Goal: Task Accomplishment & Management: Manage account settings

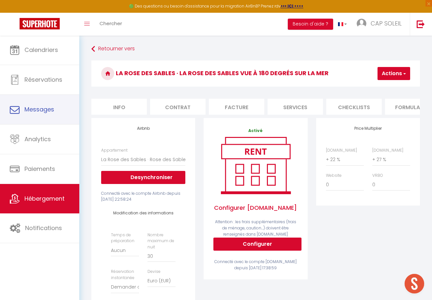
select select "14705-1425385848484230245"
select select "well_reviewed_guests"
select select "EUR"
select select "+ 22 %"
select select "+ 27 %"
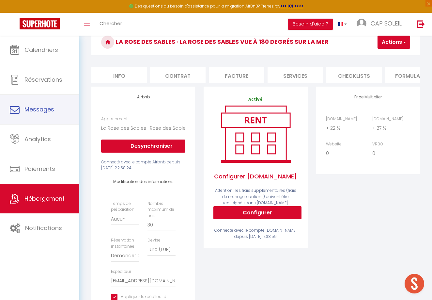
scroll to position [0, 103]
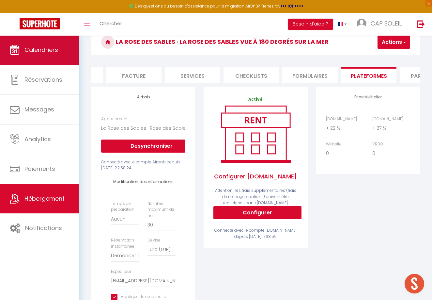
click at [62, 55] on link "Calendriers" at bounding box center [39, 49] width 79 height 29
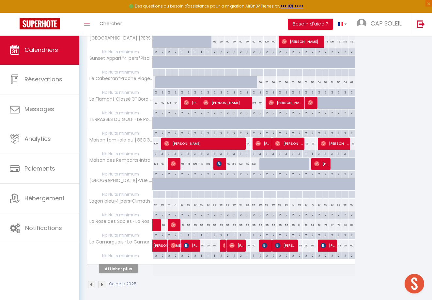
scroll to position [296, 0]
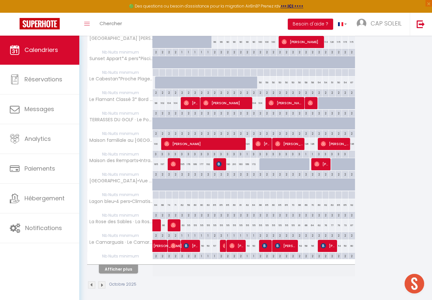
click at [189, 222] on div "55" at bounding box center [189, 225] width 7 height 12
type input "55"
type input "Lun 06 Octobre 2025"
type input "[DATE]"
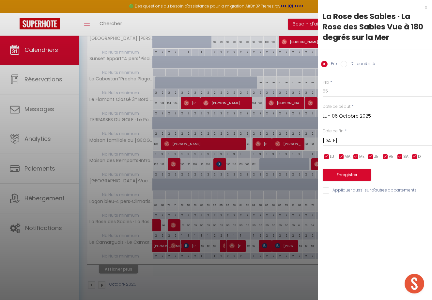
click at [332, 115] on input "Lun 06 Octobre 2025" at bounding box center [377, 116] width 109 height 8
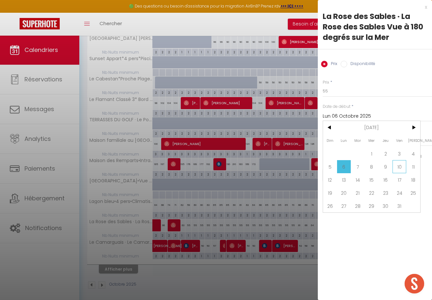
click at [399, 167] on span "10" at bounding box center [400, 166] width 14 height 13
type input "Ven 10 Octobre 2025"
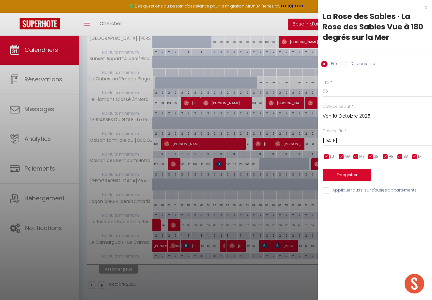
click at [350, 140] on input "[DATE]" at bounding box center [377, 141] width 109 height 8
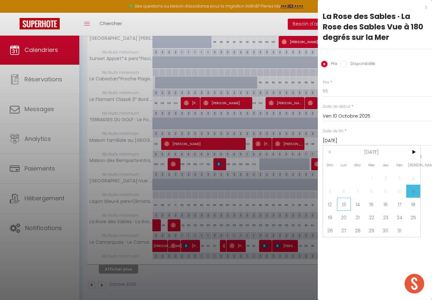
click at [345, 202] on span "13" at bounding box center [344, 204] width 14 height 13
type input "Lun 13 Octobre 2025"
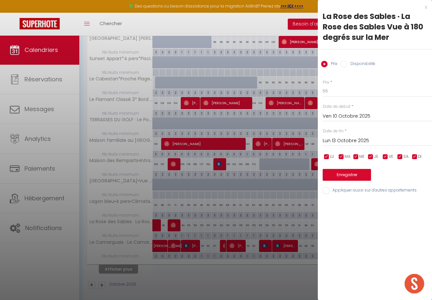
click at [344, 62] on input "Disponibilité" at bounding box center [344, 64] width 7 height 7
radio input "true"
radio input "false"
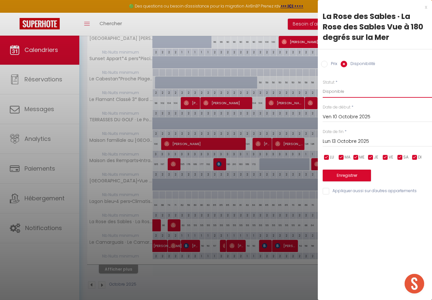
select select "0"
click at [345, 174] on button "Enregistrer" at bounding box center [347, 176] width 48 height 12
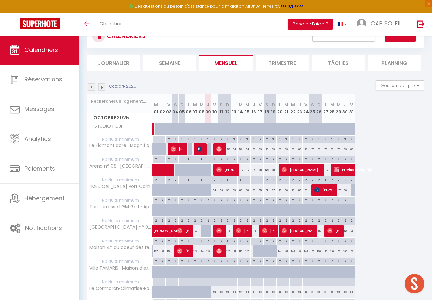
scroll to position [26, 0]
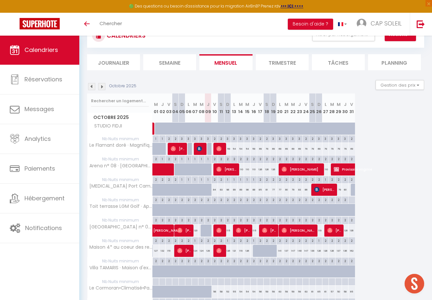
click at [214, 188] on div "84" at bounding box center [215, 190] width 7 height 12
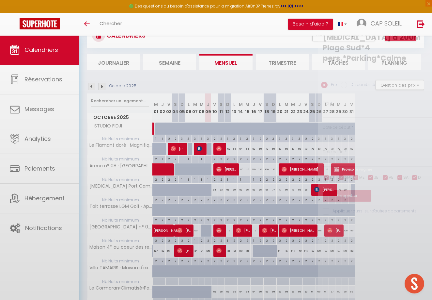
type input "84"
type input "Ven 10 Octobre 2025"
type input "[DATE]"
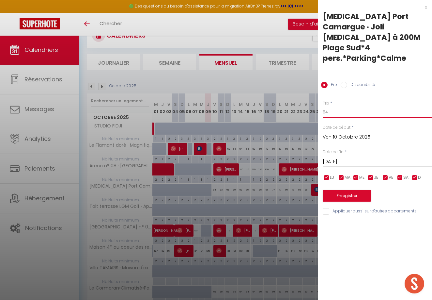
click at [332, 106] on input "84" at bounding box center [377, 112] width 109 height 12
type input "8"
type input "78"
click at [348, 190] on button "Enregistrer" at bounding box center [347, 196] width 48 height 12
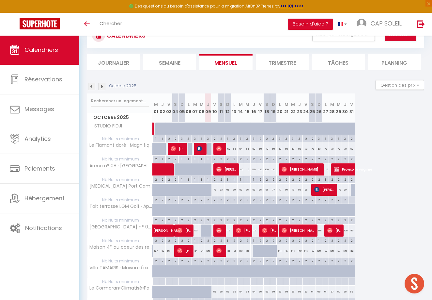
click at [221, 189] on div "83" at bounding box center [221, 190] width 7 height 12
type input "83"
type input "[DATE]"
type input "Dim 12 Octobre 2025"
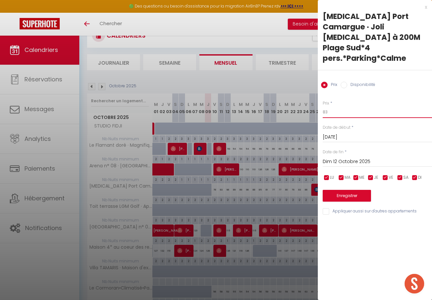
click at [330, 106] on input "83" at bounding box center [377, 112] width 109 height 12
type input "8"
type input "78"
click at [346, 190] on button "Enregistrer" at bounding box center [347, 196] width 48 height 12
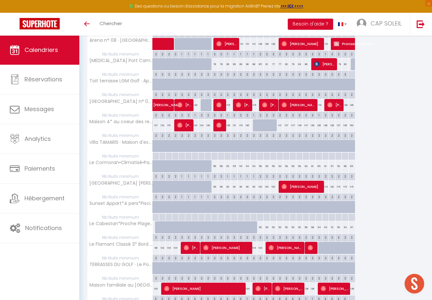
scroll to position [156, 0]
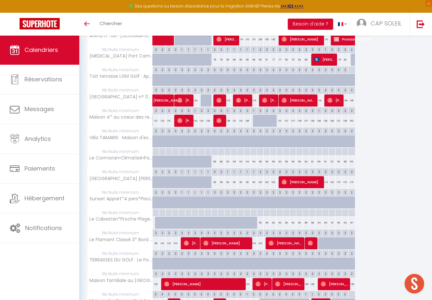
click at [221, 160] on div "58" at bounding box center [221, 161] width 7 height 12
type input "58"
type input "[DATE]"
type input "Dim 12 Octobre 2025"
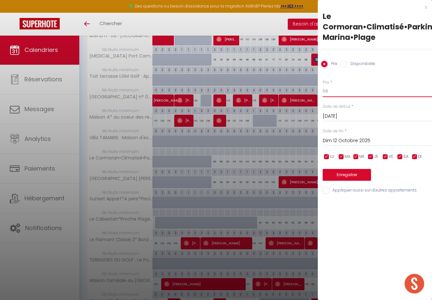
click at [328, 90] on input "58" at bounding box center [377, 91] width 109 height 12
type input "50"
click at [343, 171] on button "Enregistrer" at bounding box center [347, 175] width 48 height 12
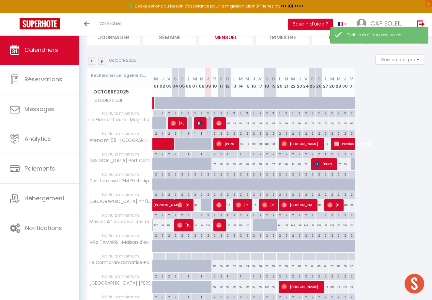
scroll to position [53, 0]
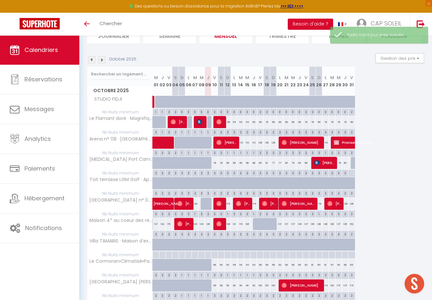
click at [215, 263] on div "56" at bounding box center [215, 265] width 7 height 12
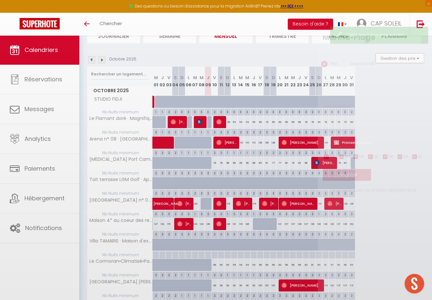
type input "56"
type input "Ven 10 Octobre 2025"
type input "[DATE]"
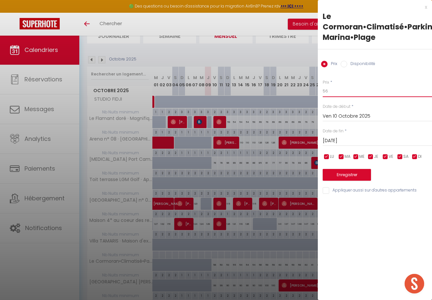
click at [336, 92] on input "56" at bounding box center [377, 91] width 109 height 12
type input "50"
click at [349, 174] on button "Enregistrer" at bounding box center [347, 175] width 48 height 12
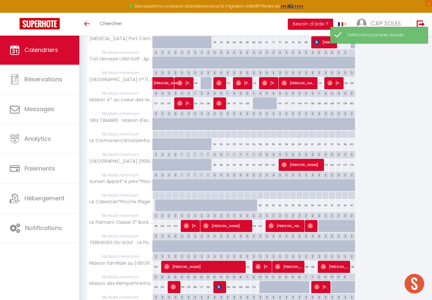
scroll to position [175, 0]
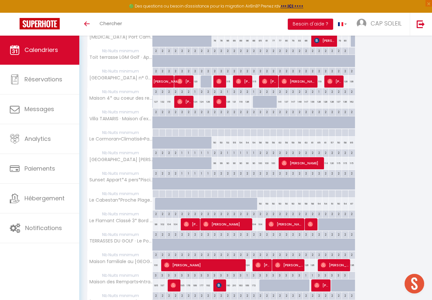
click at [228, 141] on div "53" at bounding box center [228, 143] width 7 height 12
type input "53"
type input "Dim 12 Octobre 2025"
type input "Lun 13 Octobre 2025"
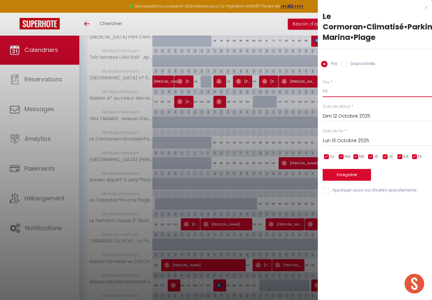
click at [331, 91] on input "53" at bounding box center [377, 91] width 109 height 12
type input "50"
click at [344, 173] on button "Enregistrer" at bounding box center [347, 175] width 48 height 12
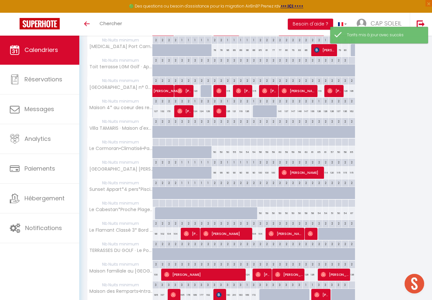
scroll to position [167, 0]
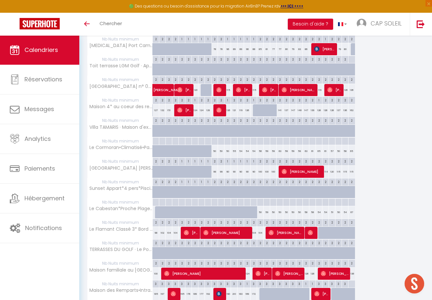
click at [215, 170] on div "99" at bounding box center [215, 172] width 7 height 12
type input "99"
type input "Ven 10 Octobre 2025"
type input "[DATE]"
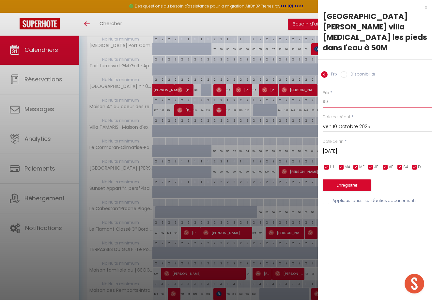
click at [336, 101] on input "99" at bounding box center [377, 102] width 109 height 12
type input "9"
type input "88"
click at [349, 181] on button "Enregistrer" at bounding box center [347, 185] width 48 height 12
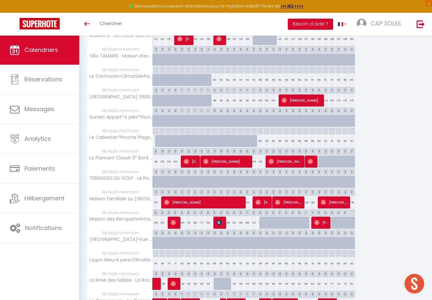
scroll to position [238, 0]
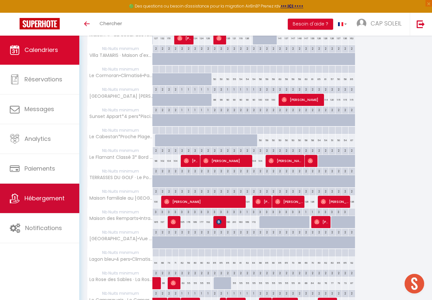
click at [46, 201] on span "Hébergement" at bounding box center [44, 198] width 40 height 8
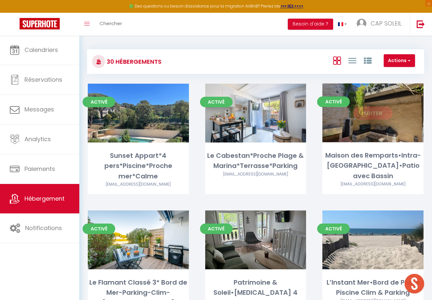
click at [371, 110] on link "Editer" at bounding box center [373, 112] width 39 height 13
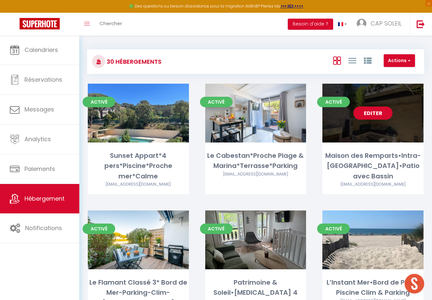
click at [375, 114] on link "Editer" at bounding box center [373, 112] width 39 height 13
click at [373, 113] on link "Editer" at bounding box center [373, 112] width 39 height 13
select select "3"
select select "2"
select select "1"
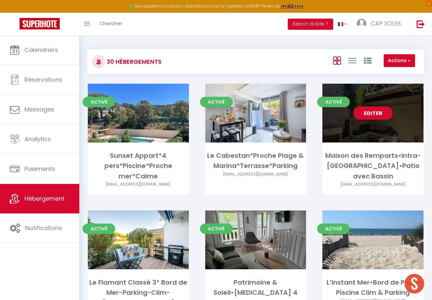
select select "1"
select select
select select "28"
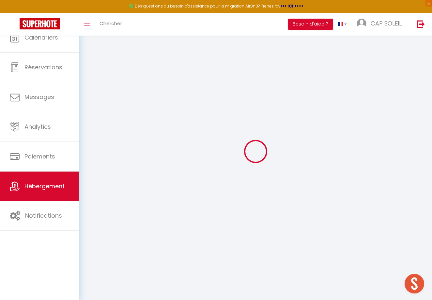
select select
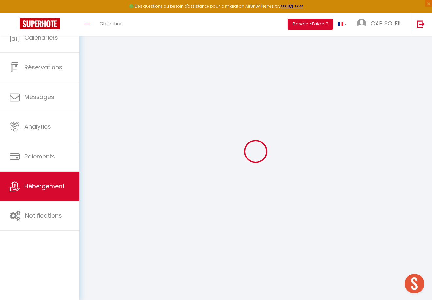
select select
checkbox input "false"
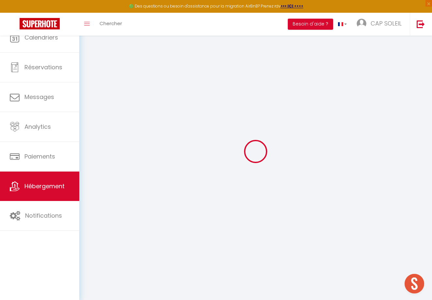
select select
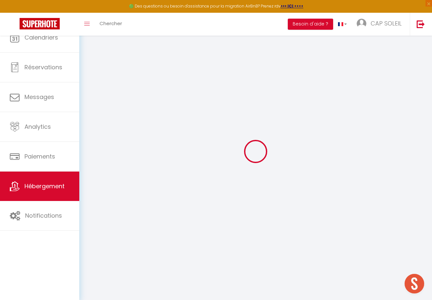
select select
checkbox input "false"
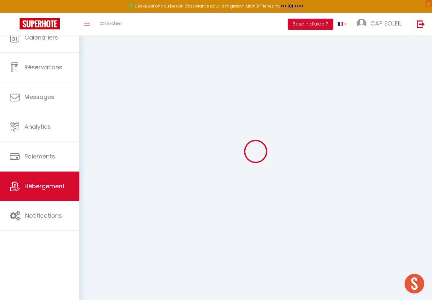
checkbox input "false"
select select
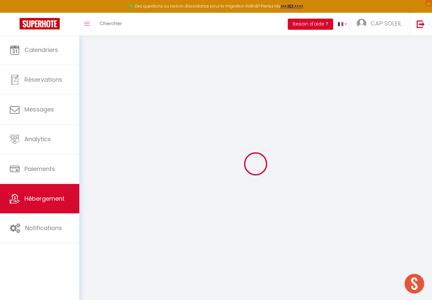
type input "Maison des Remparts•Intra-[GEOGRAPHIC_DATA]•Patio avec Bassin"
type input "Eric"
type input "11 bd Intérieur Nord"
type input "30220"
type input "Aigues-Mortes"
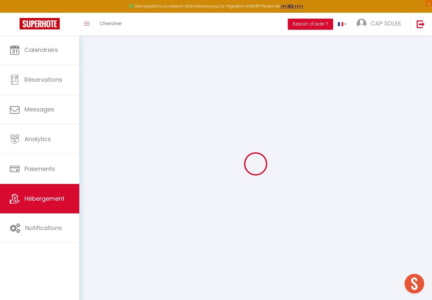
select select "8"
select select "5"
type input "400"
type input "10"
type input "130"
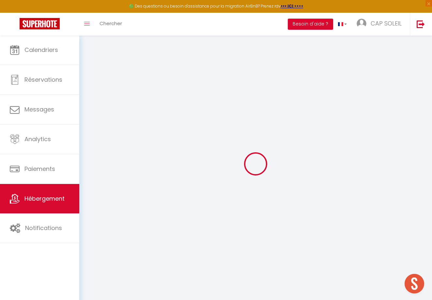
type input "1500"
select select
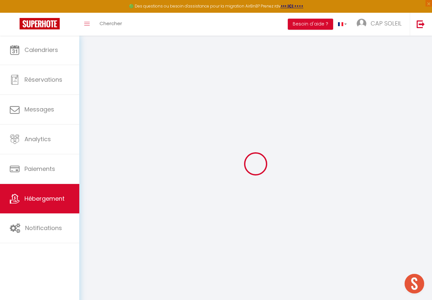
select select
type input "11 bd Intérieur Nord"
type input "30220"
type input "Aigues-Mortes"
type input "[EMAIL_ADDRESS][DOMAIN_NAME]"
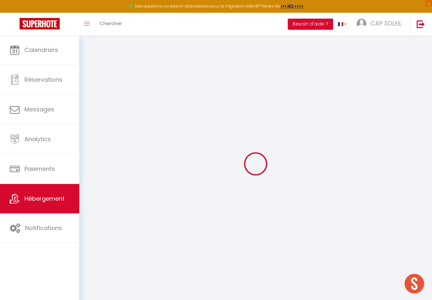
select select
checkbox input "false"
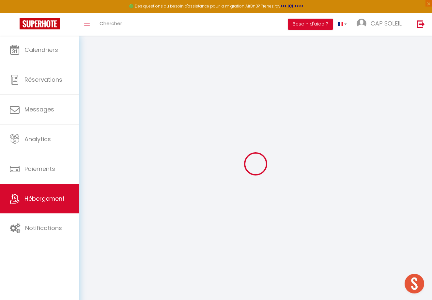
type input "0"
select select
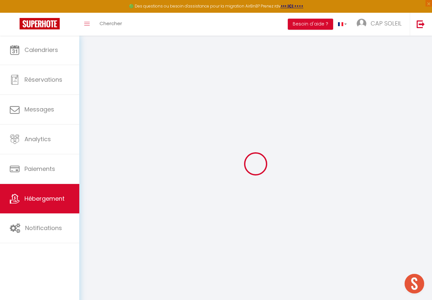
select select
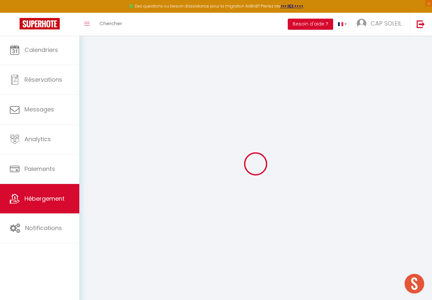
checkbox input "false"
select select
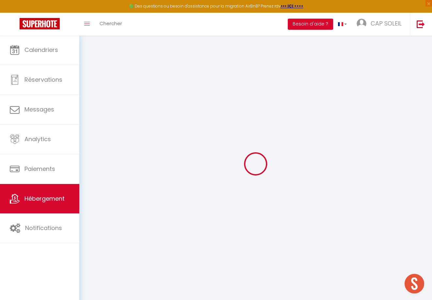
checkbox input "false"
select select "17:00"
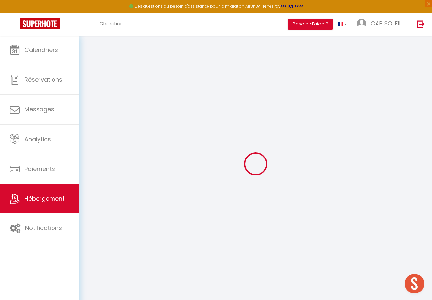
select select
select select "10:00"
select select "30"
select select "120"
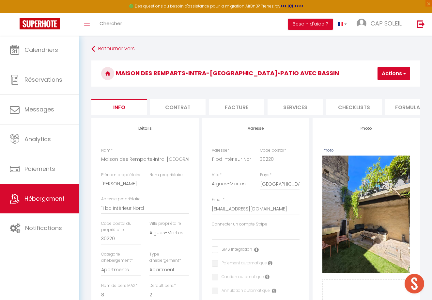
select select
checkbox input "false"
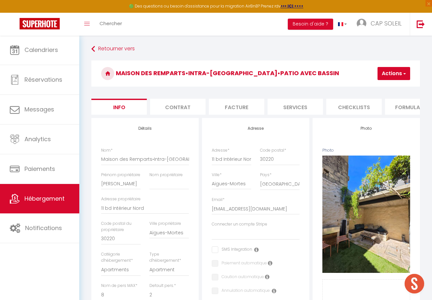
checkbox input "false"
select select
checkbox input "false"
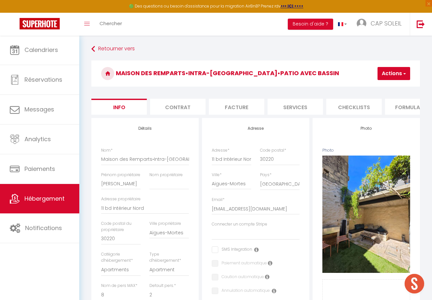
checkbox input "false"
select select
checkbox input "false"
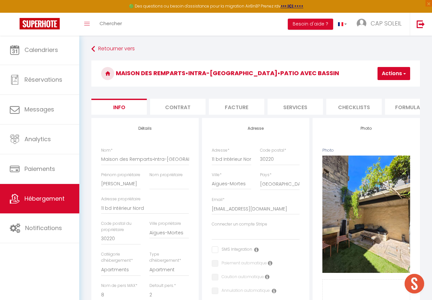
checkbox input "false"
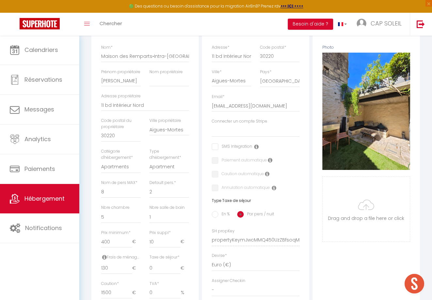
scroll to position [103, 0]
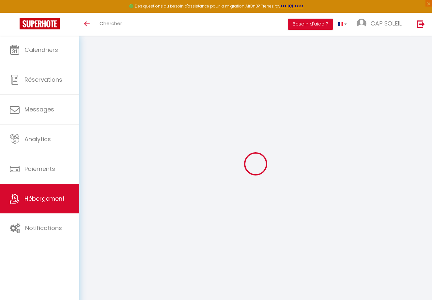
select select "3"
select select "2"
select select "1"
select select
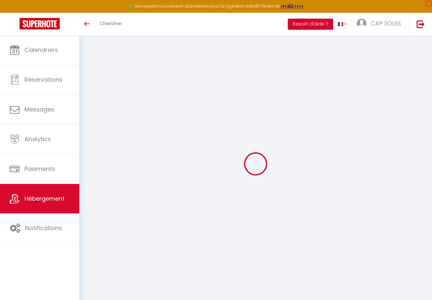
select select "28"
type input "Maison des Remparts•Intra-[GEOGRAPHIC_DATA]•Patio avec Bassin"
type input "Eric"
type input "11 bd Intérieur Nord"
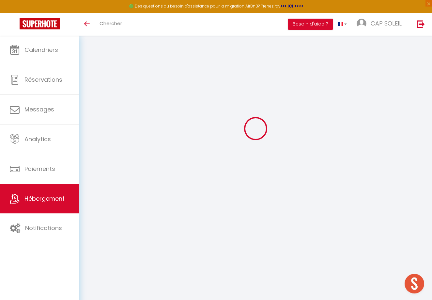
type input "30220"
type input "Aigues-Mortes"
select select "8"
select select "5"
type input "400"
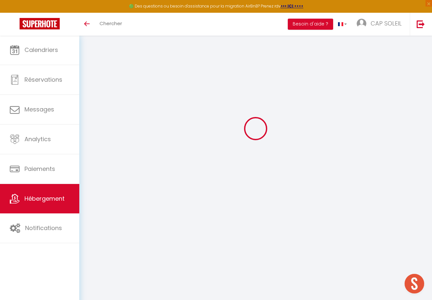
type input "10"
type input "130"
type input "1500"
select select
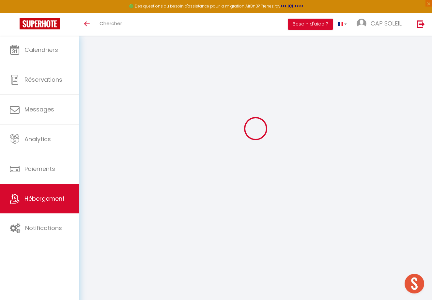
select select
type input "11 bd Intérieur Nord"
type input "30220"
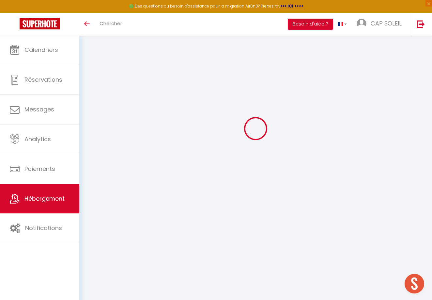
type input "Aigues-Mortes"
type input "[EMAIL_ADDRESS][DOMAIN_NAME]"
select select
checkbox input "false"
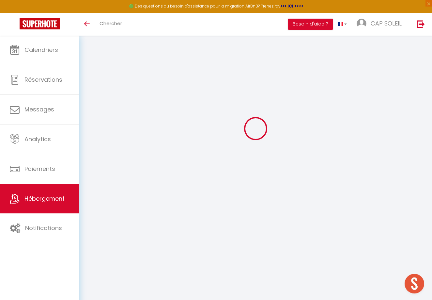
checkbox input "false"
type input "0"
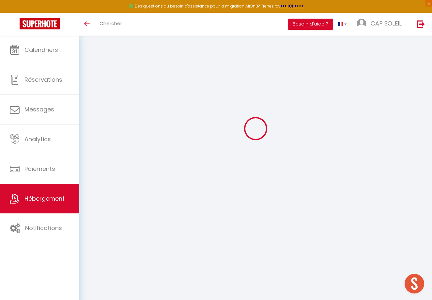
type input "0"
select select
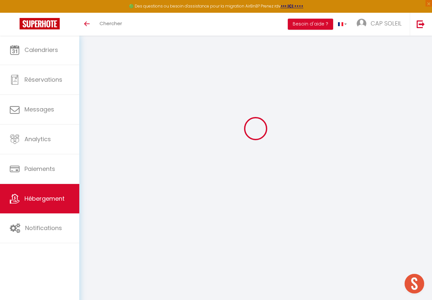
select select
checkbox input "false"
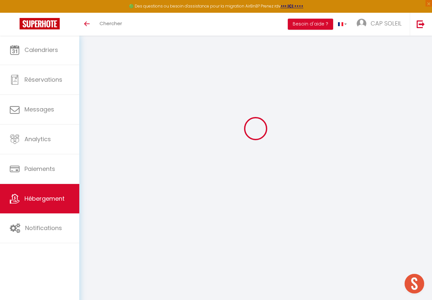
checkbox input "false"
select select
checkbox input "false"
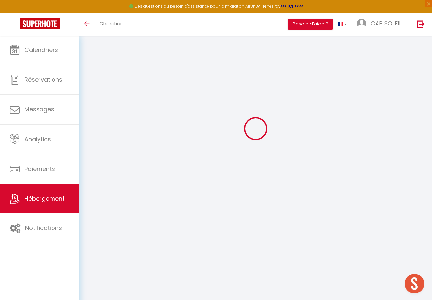
checkbox input "false"
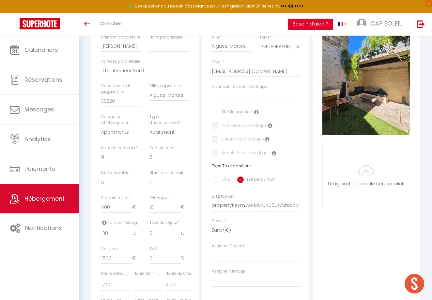
scroll to position [142, 0]
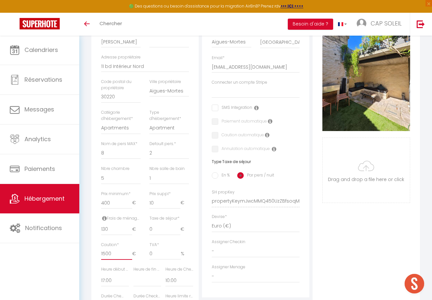
click at [113, 250] on input "1500" at bounding box center [116, 254] width 31 height 12
drag, startPoint x: 113, startPoint y: 250, endPoint x: 86, endPoint y: 250, distance: 27.1
click at [86, 250] on div "Retourner vers Maison des Remparts•Intra-Muros•Patio avec Bassin Actions Enregi…" at bounding box center [255, 164] width 353 height 540
type input "9"
select select
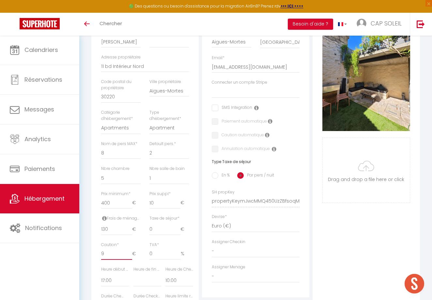
select select
checkbox input "false"
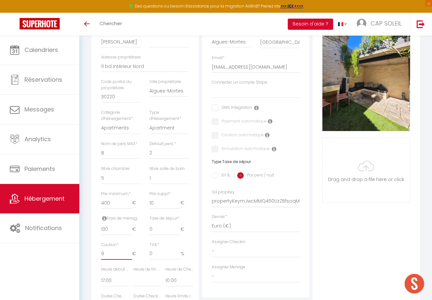
type input "99"
select select
checkbox input "false"
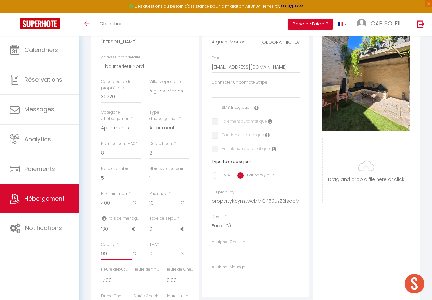
checkbox input "false"
type input "990"
select select
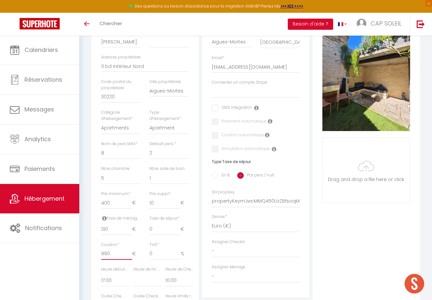
checkbox input "false"
type input "990"
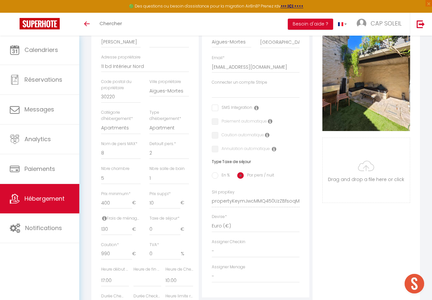
click at [117, 259] on div "Caution * 990 €" at bounding box center [121, 254] width 48 height 24
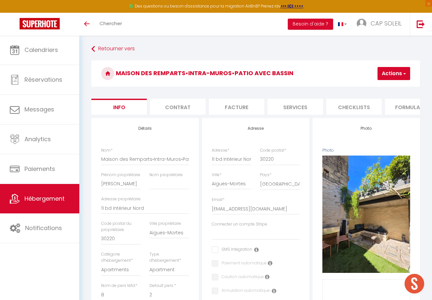
scroll to position [0, 0]
click at [388, 73] on button "Actions" at bounding box center [394, 73] width 33 height 13
click at [365, 88] on input "Enregistrer" at bounding box center [359, 88] width 24 height 7
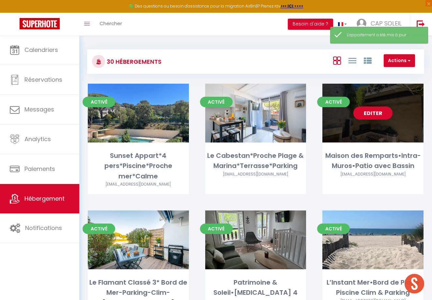
click at [375, 113] on link "Editer" at bounding box center [373, 112] width 39 height 13
select select "3"
select select "2"
select select "1"
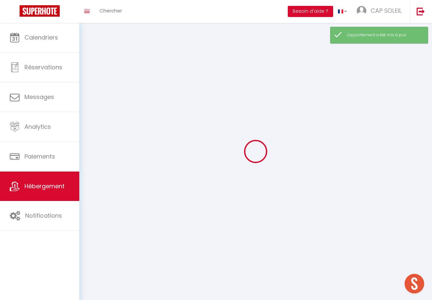
select select
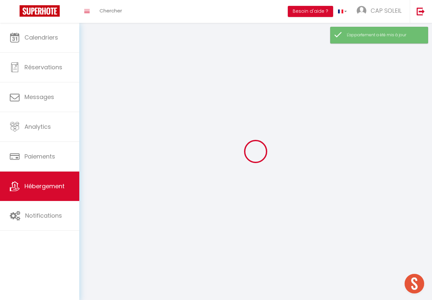
select select
checkbox input "false"
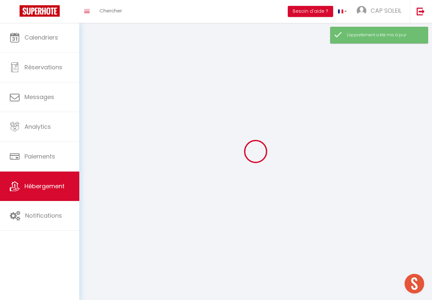
select select
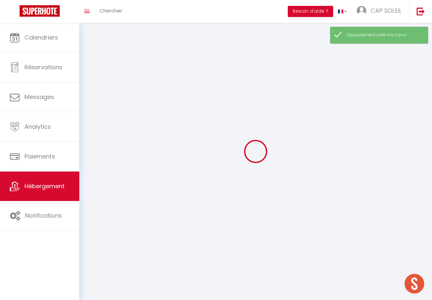
select select
checkbox input "false"
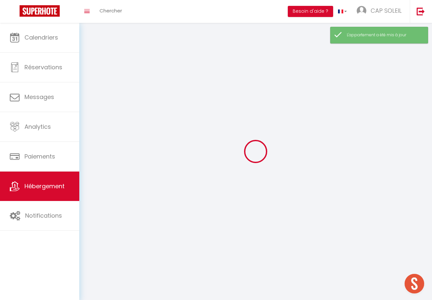
checkbox input "false"
select select
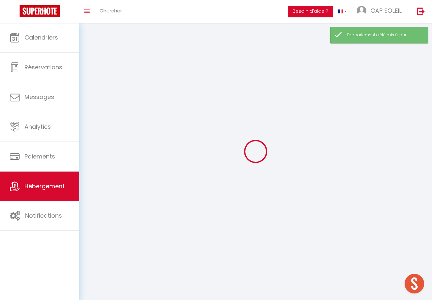
select select
checkbox input "false"
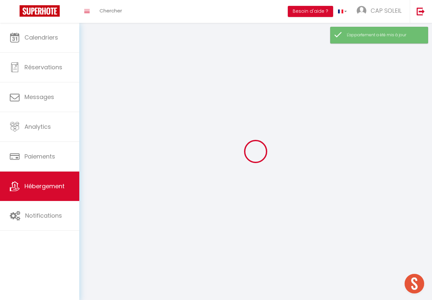
checkbox input "false"
select select
select select "1"
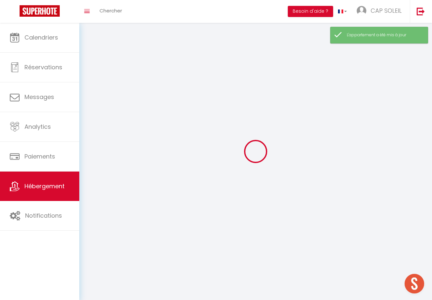
select select
select select "28"
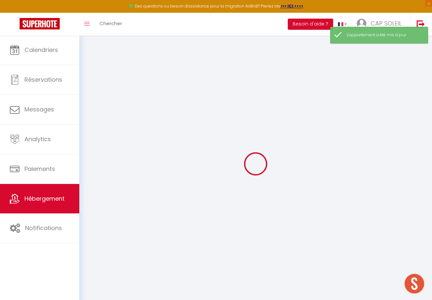
select select
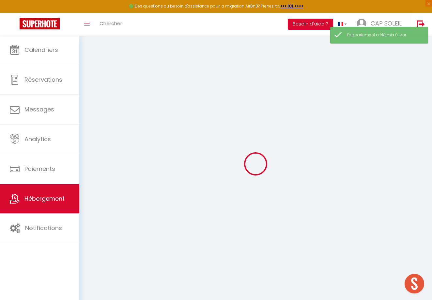
select select
checkbox input "false"
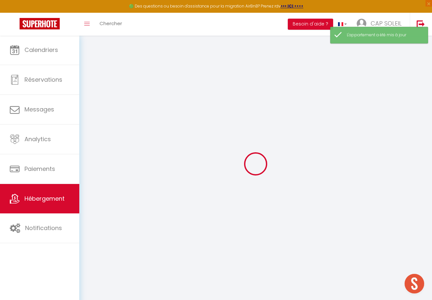
select select
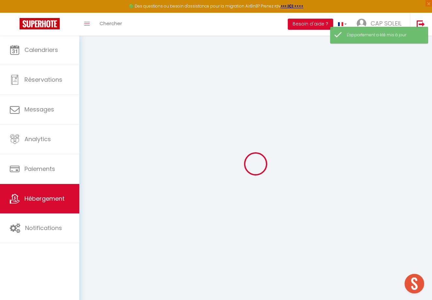
select select
checkbox input "false"
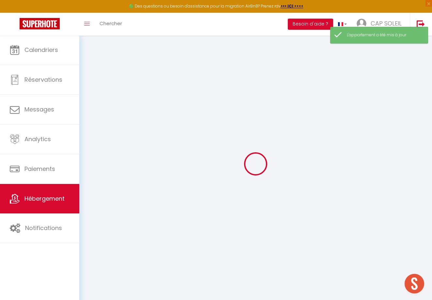
checkbox input "false"
select select
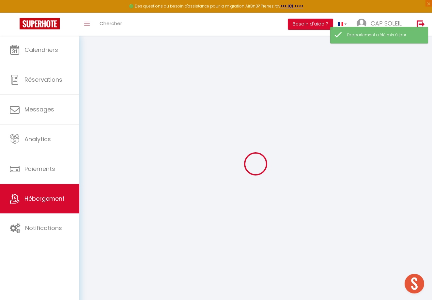
select select
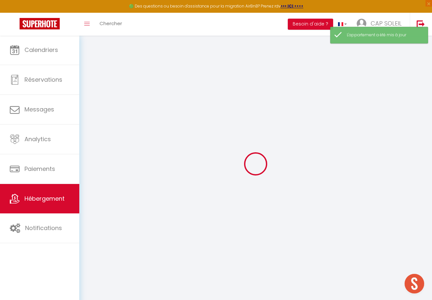
checkbox input "false"
select select
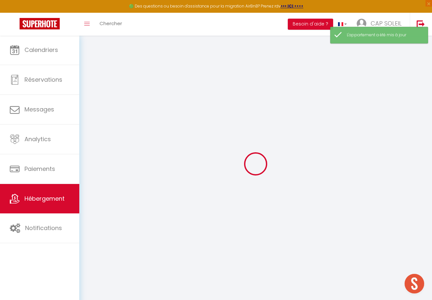
select select
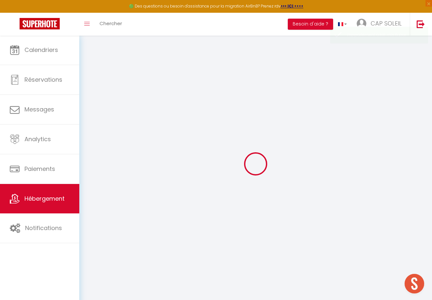
type input "Maison des Remparts•Intra-[GEOGRAPHIC_DATA]•Patio avec Bassin"
type input "Eric"
type input "11 bd Intérieur Nord"
type input "30220"
type input "Aigues-Mortes"
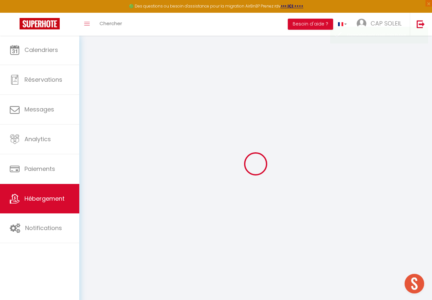
select select "8"
select select "5"
type input "400"
type input "10"
type input "130"
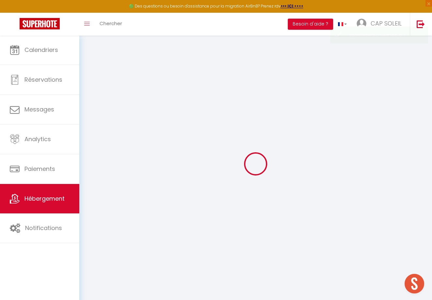
type input "990"
select select
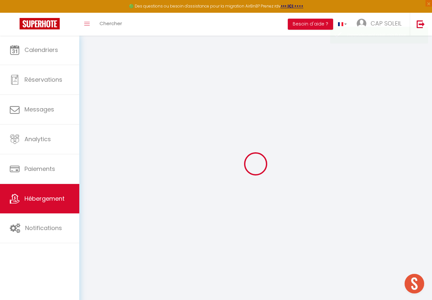
select select
type input "11 bd Intérieur Nord"
type input "30220"
type input "Aigues-Mortes"
type input "[EMAIL_ADDRESS][DOMAIN_NAME]"
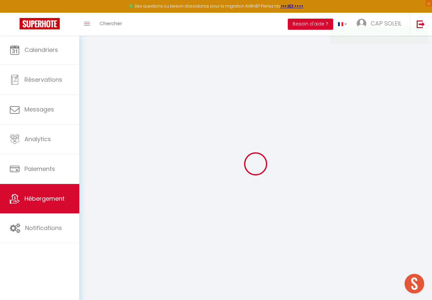
select select
checkbox input "false"
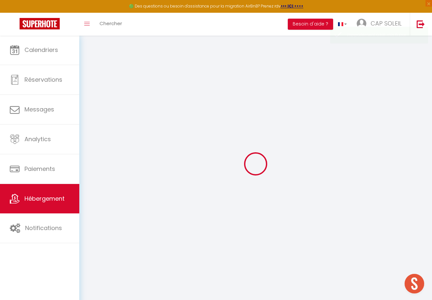
type input "0"
select select
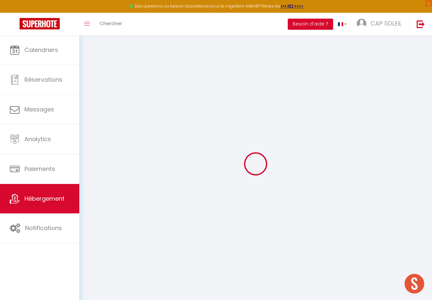
select select
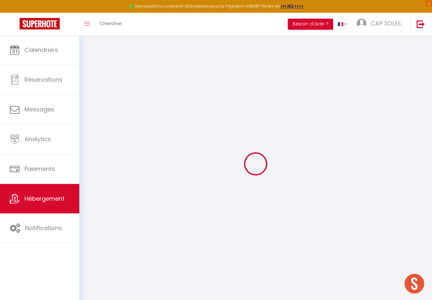
checkbox input "false"
select select
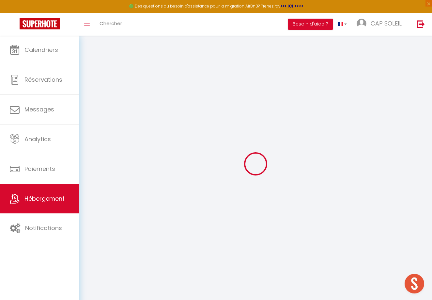
checkbox input "false"
select select "17:00"
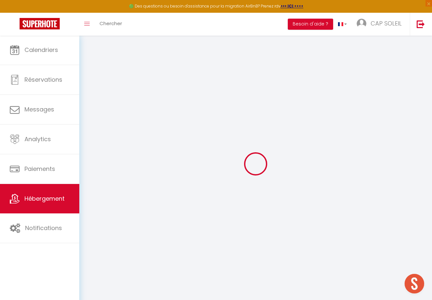
select select
select select "10:00"
select select "30"
select select "120"
select select
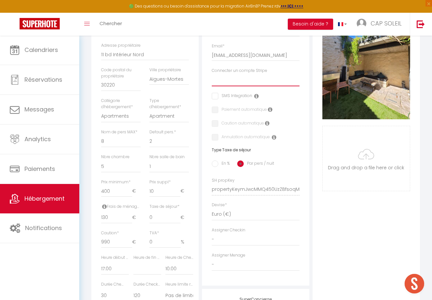
scroll to position [154, 0]
